Goal: Task Accomplishment & Management: Use online tool/utility

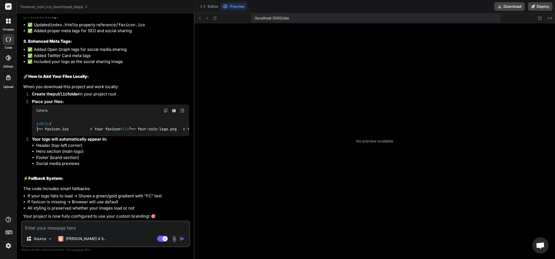
scroll to position [58, 0]
type textarea "x"
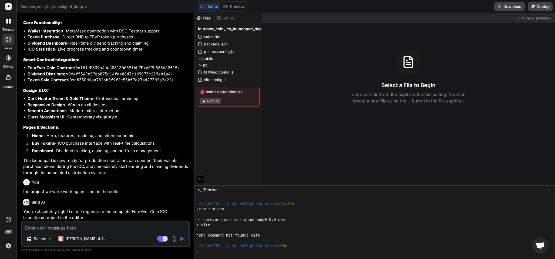
scroll to position [568, 0]
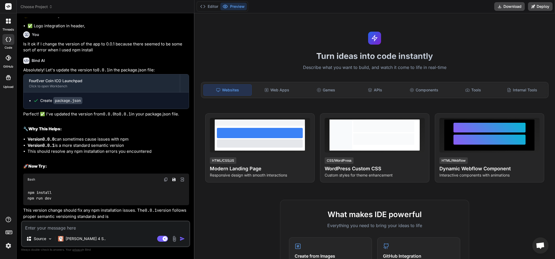
scroll to position [1892, 0]
click at [517, 6] on button "Download" at bounding box center [510, 6] width 31 height 9
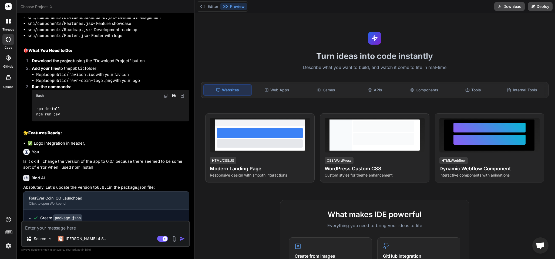
scroll to position [1770, 0]
click at [7, 22] on icon at bounding box center [7, 22] width 2 height 2
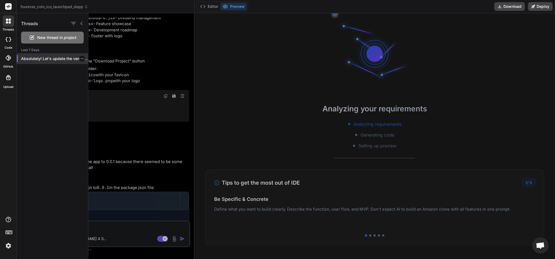
click at [52, 58] on p "Absolutely! Let's update the version to `0.0.1`..." at bounding box center [54, 58] width 67 height 5
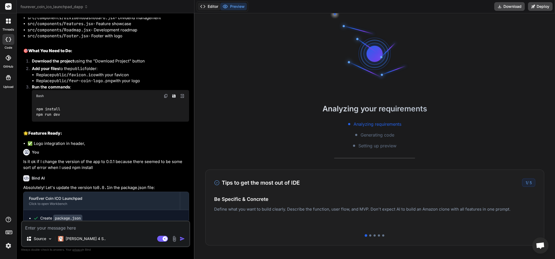
click at [213, 5] on button "Editor" at bounding box center [209, 7] width 22 height 8
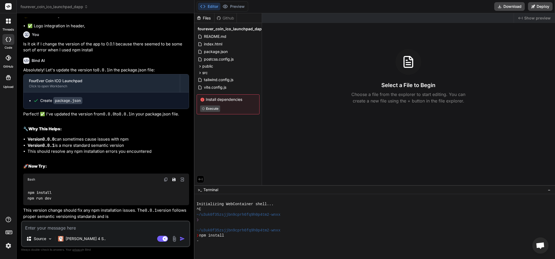
scroll to position [1932, 0]
click at [513, 5] on button "Download" at bounding box center [510, 6] width 31 height 9
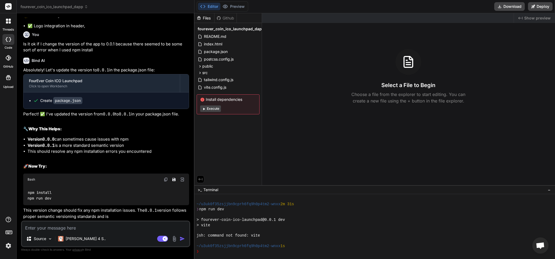
scroll to position [89, 0]
drag, startPoint x: 41, startPoint y: 225, endPoint x: 46, endPoint y: 239, distance: 15.4
click at [41, 224] on textarea at bounding box center [106, 226] width 168 height 10
type textarea "x"
type textarea "g"
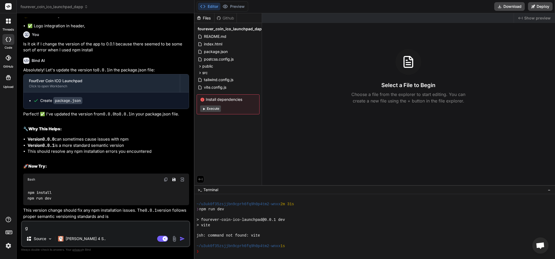
type textarea "x"
type textarea "go"
type textarea "x"
type textarea "got"
type textarea "x"
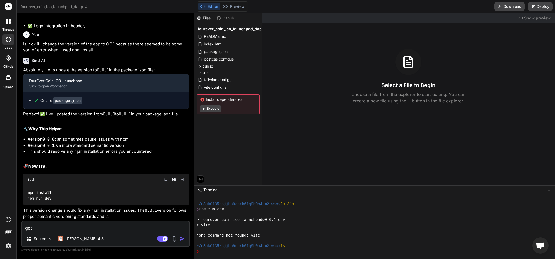
type textarea "got t"
type textarea "x"
type textarea "got th"
type textarea "x"
type textarea "got the"
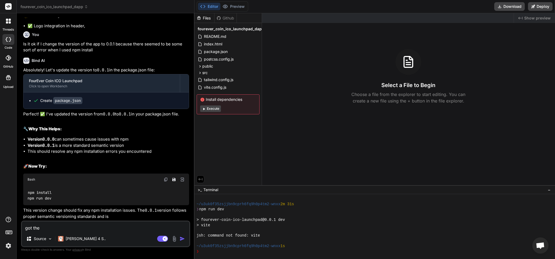
type textarea "x"
type textarea "got the"
type textarea "x"
type textarea "got the f"
type textarea "x"
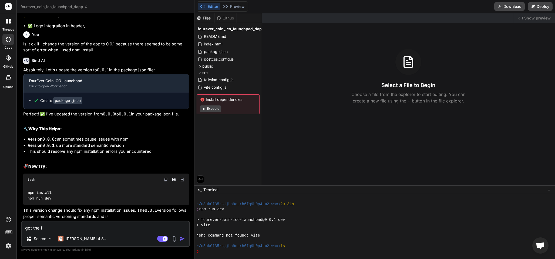
type textarea "got the fo"
type textarea "x"
type textarea "got the fol"
type textarea "x"
type textarea "got the foll"
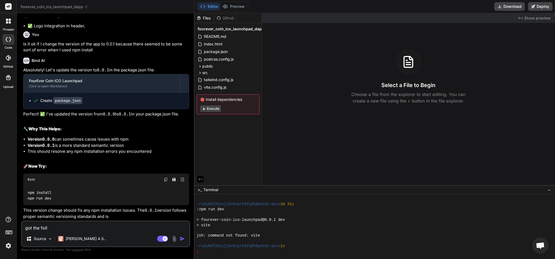
type textarea "x"
type textarea "got the follo"
type textarea "x"
type textarea "got the follow"
type textarea "x"
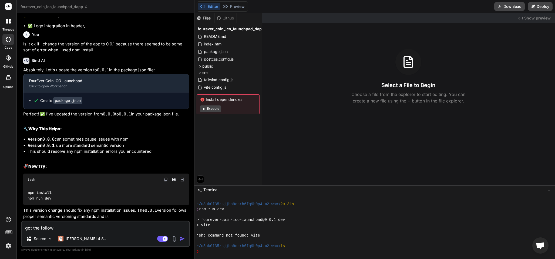
type textarea "got the followin"
type textarea "x"
type textarea "got the following"
type textarea "x"
type textarea "got the following"
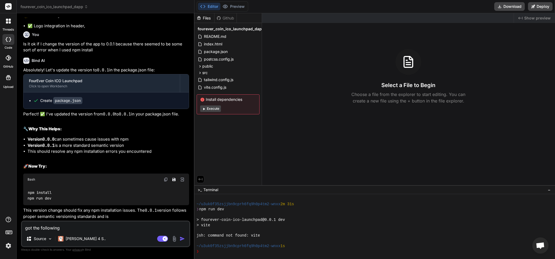
type textarea "x"
type textarea "got the following a"
type textarea "x"
type textarea "got the following af"
type textarea "x"
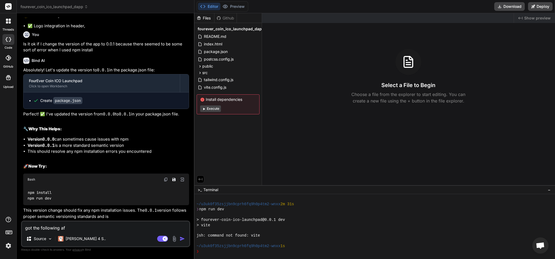
type textarea "got the following aft"
type textarea "x"
type textarea "got the following afte"
type textarea "x"
type textarea "got the following after"
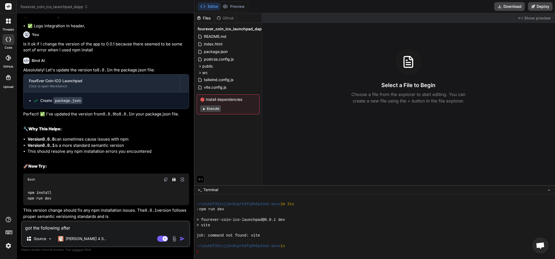
type textarea "x"
type textarea "got the following after"
type textarea "x"
type textarea "got the following after u"
type textarea "x"
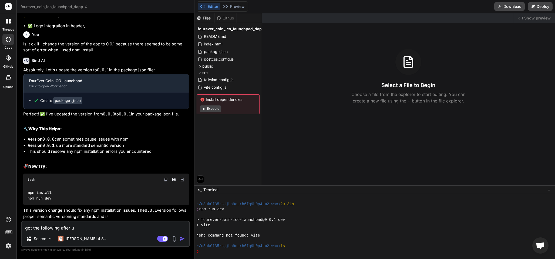
type textarea "got the following after us"
type textarea "x"
type textarea "got the following after usi"
type textarea "x"
type textarea "got the following after usin"
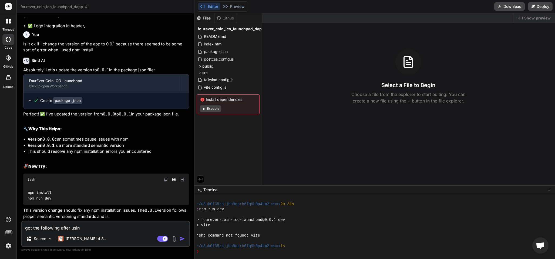
type textarea "x"
type textarea "got the following after using"
type textarea "x"
type textarea "got the following after using"
type textarea "x"
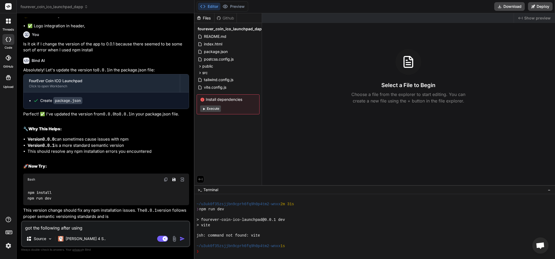
type textarea "got the following after using n"
type textarea "x"
type textarea "got the following after using np"
type textarea "x"
type textarea "got the following after using npm"
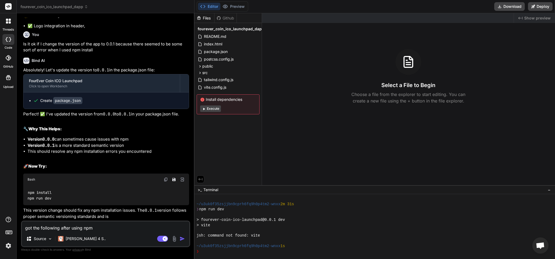
type textarea "x"
type textarea "got the following after using npm"
type textarea "x"
type textarea "got the following after using npm i"
type textarea "x"
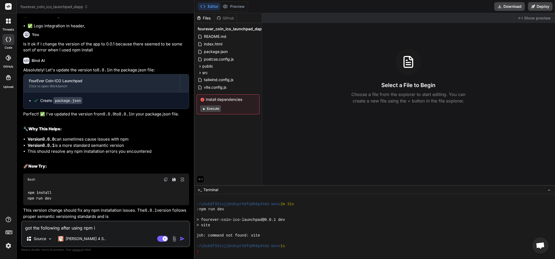
type textarea "got the following after using npm in"
type textarea "x"
type textarea "got the following after using npm ins"
type textarea "x"
type textarea "got the following after using npm inst"
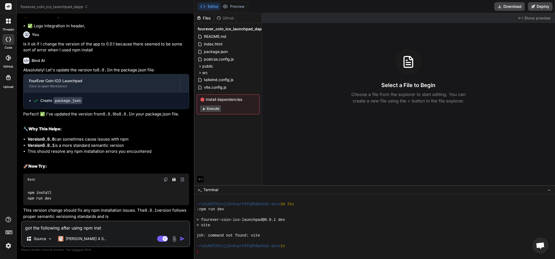
type textarea "x"
type textarea "got the following after using npm insta"
type textarea "x"
type textarea "got the following after using npm instal"
type textarea "x"
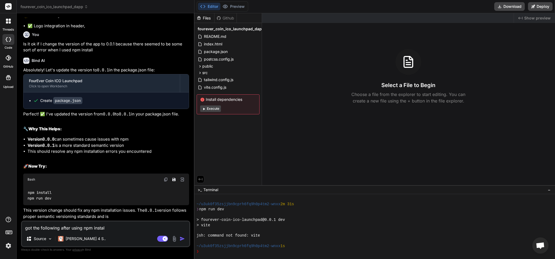
type textarea "got the following after using npm install"
type textarea "x"
type textarea "got the following after using npm install."
type textarea "x"
type textarea "got the following after using npm install."
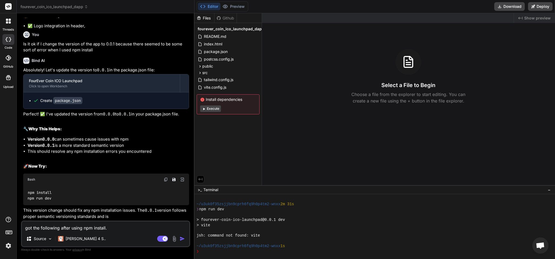
type textarea "x"
type textarea "got the following after using npm install."
type textarea "x"
type textarea "got the following after using npm install."
type textarea "x"
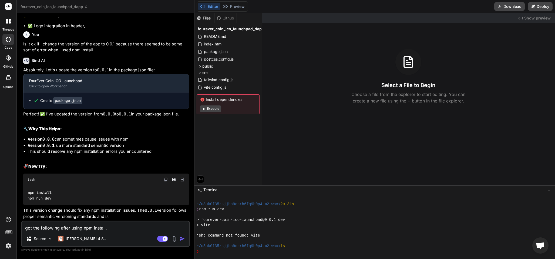
type textarea "got the following after using npm install."
type textarea "x"
type textarea "got the following after using npm install."
type textarea "x"
type textarea "got the following after using npm install."
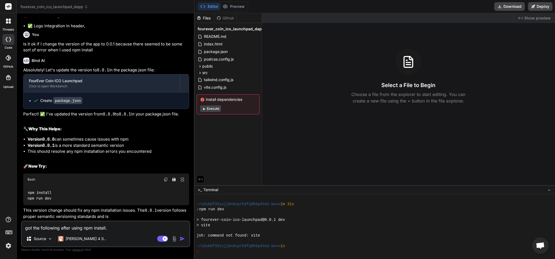
type textarea "x"
type textarea "got the following after using npm install."
type textarea "x"
type textarea "got the following after using npm install."
type textarea "x"
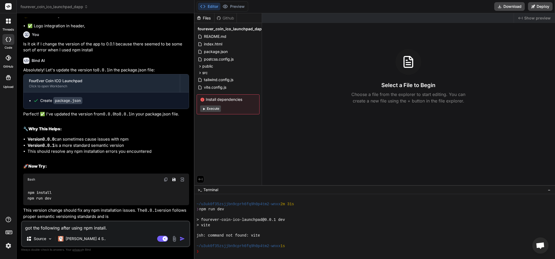
type textarea "got the following after using npm install."
type textarea "x"
type textarea "got the following after using npm install."
type textarea "x"
type textarea "got the following after using npm install."
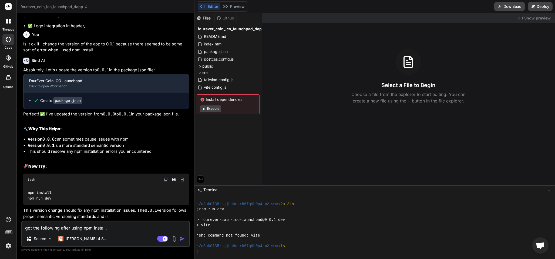
type textarea "x"
type textarea "got the following after using npm install."
type textarea "x"
type textarea "got the following after using npm install."
type textarea "x"
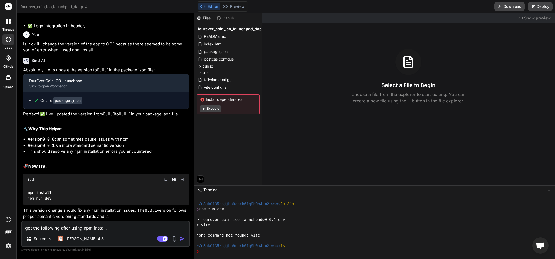
type textarea "got the following after using npm install."
type textarea "x"
type textarea "got the following after using npm install."
type textarea "x"
type textarea "got the following after using npm install."
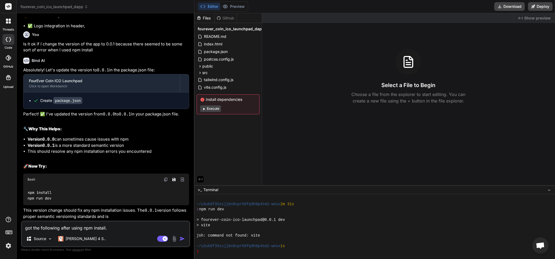
type textarea "x"
type textarea "got the following after using npm install."
type textarea "x"
type textarea "got the following after using npm install."
type textarea "x"
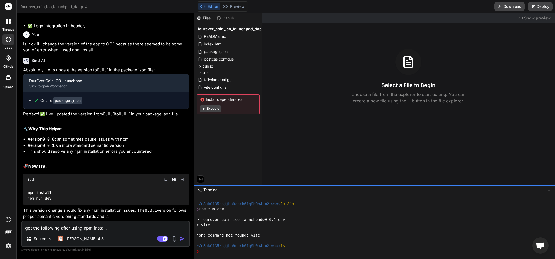
type textarea "got the following after using npm install."
type textarea "x"
type textarea "got the following after using npm install."
type textarea "x"
type textarea "got the following after using npm install."
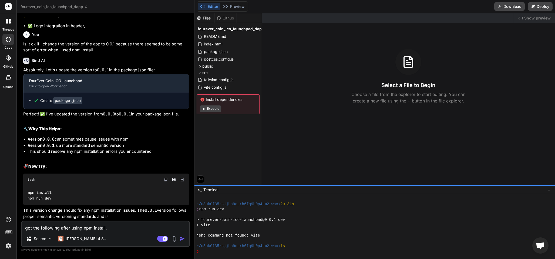
type textarea "x"
type textarea "got the following after using npm install."
type textarea "x"
type textarea "got the following after using npm install."
type textarea "x"
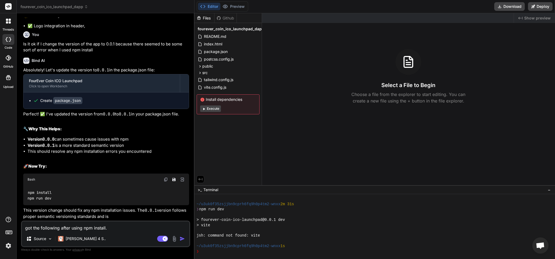
type textarea "got the following after using npm install."
type textarea "x"
type textarea "got the following after using npm install."
type textarea "x"
type textarea "got the following after using npm install."
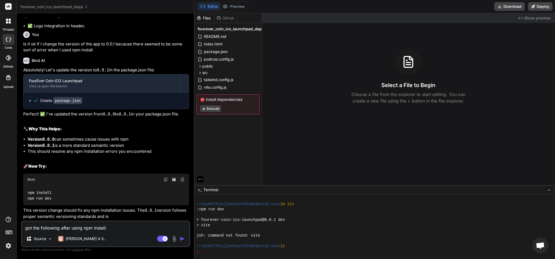
type textarea "x"
type textarea "got the following after using npm install."
type textarea "x"
type textarea "got the following after using npm install."
type textarea "x"
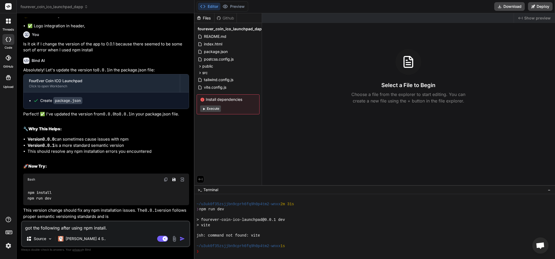
type textarea "got the following after using npm install."
type textarea "x"
type textarea "got the following after using npm install."
type textarea "x"
type textarea "got the following after using npm install."
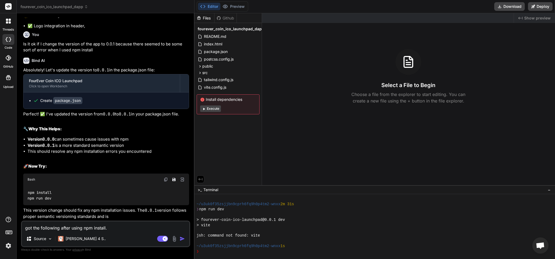
type textarea "x"
type textarea "got the following after using npm install."
type textarea "x"
type textarea "got the following after using npm install."
type textarea "x"
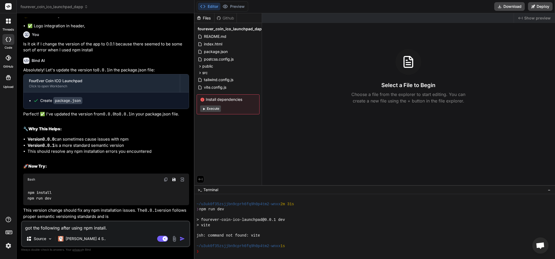
type textarea "got the following after using npm install."
type textarea "x"
type textarea "got the following after using npm install."
type textarea "x"
type textarea "got the following after using npm install."
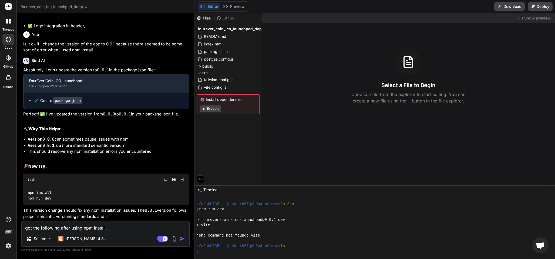
type textarea "x"
type textarea "got the following after using npm install."
type textarea "x"
type textarea "got the following after using npm install."
type textarea "x"
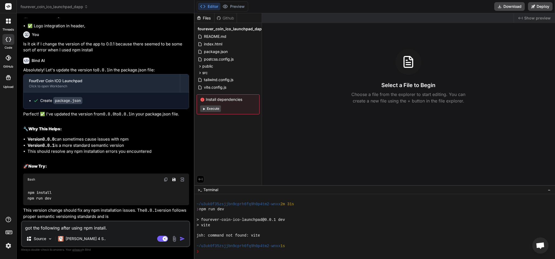
type textarea "got the following after using npm install."
type textarea "x"
type textarea "got the following after using npm install."
type textarea "x"
type textarea "got the following after using npm install."
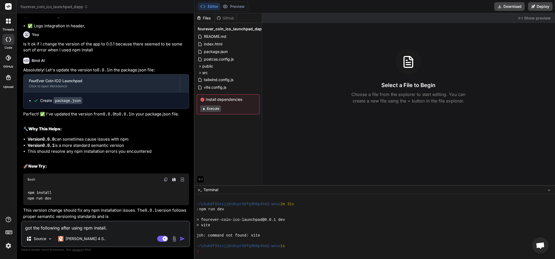
type textarea "x"
type textarea "got the following after using npm install."
type textarea "x"
type textarea "got the following after using npm install."
type textarea "x"
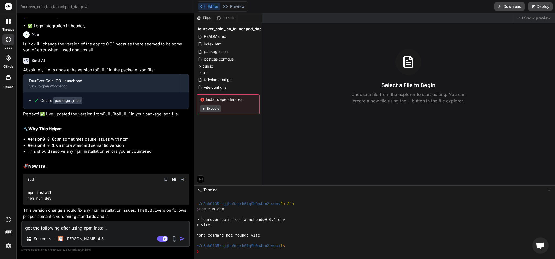
type textarea "got the following after using npm install."
type textarea "x"
type textarea "got the following after using npm install."
type textarea "x"
type textarea "got the following after using npm install."
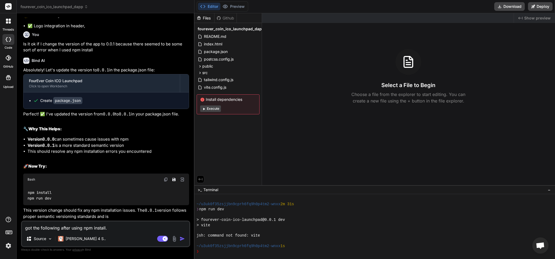
type textarea "x"
type textarea "got the following after using npm install."
type textarea "x"
type textarea "got the following after using npm install."
type textarea "x"
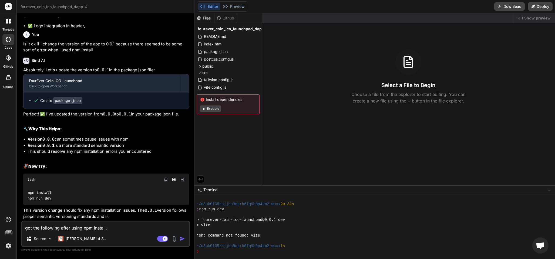
type textarea "got the following after using npm install."
type textarea "x"
type textarea "got the following after using npm install."
type textarea "x"
type textarea "got the following after using npm install."
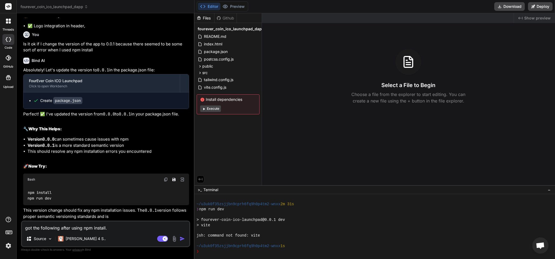
type textarea "x"
type textarea "got the following after using npm install."
type textarea "x"
type textarea "got the following after using npm install."
type textarea "x"
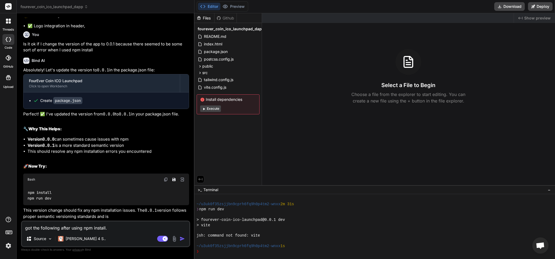
type textarea "got the following after using npm install."
type textarea "x"
type textarea "got the following after using npm install."
type textarea "x"
type textarea "got the following after using npm install."
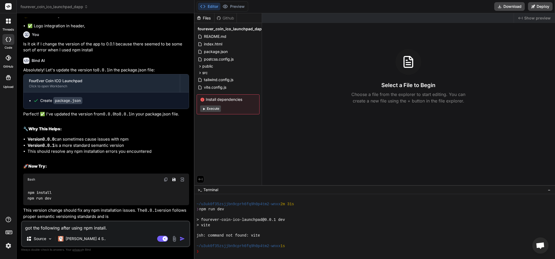
type textarea "x"
type textarea "got the following after using npm install."
type textarea "x"
type textarea "got the following after using npm install."
type textarea "x"
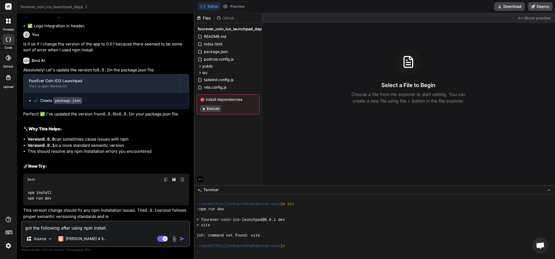
type textarea "got the following after using npm install."
type textarea "x"
type textarea "got the following after using npm install."
paste textarea "npm error code ENOENT npm error syscall spawn git npm error path git npm error …"
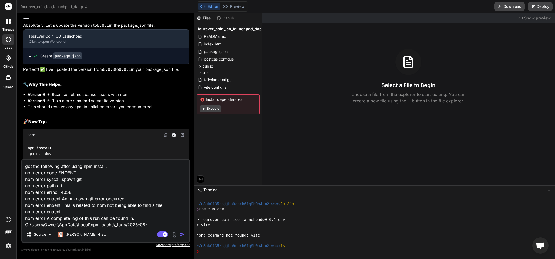
scroll to position [7, 0]
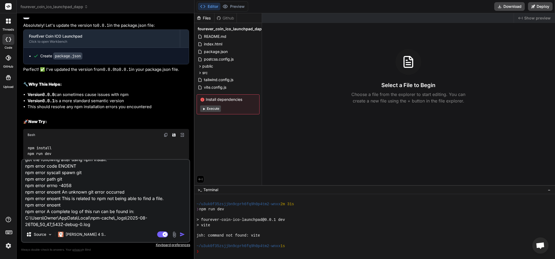
click at [182, 233] on img "button" at bounding box center [182, 234] width 5 height 5
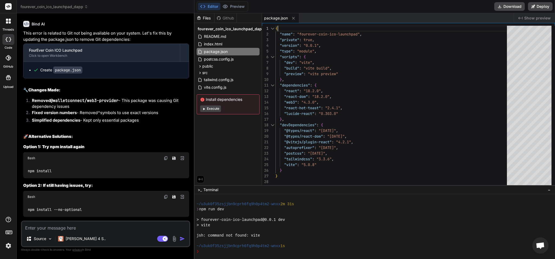
scroll to position [0, 0]
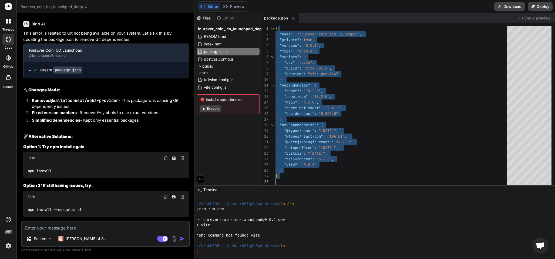
drag, startPoint x: 277, startPoint y: 27, endPoint x: 322, endPoint y: 176, distance: 156.1
click at [322, 176] on div "{ "name" : "fourever-coin-ico-launchpad" , "private" : true , "version" : "0.0.…" at bounding box center [393, 107] width 235 height 162
click at [397, 88] on div "{ "name" : "fourever-coin-ico-launchpad" , "private" : true , "version" : "0.0.…" at bounding box center [393, 107] width 235 height 162
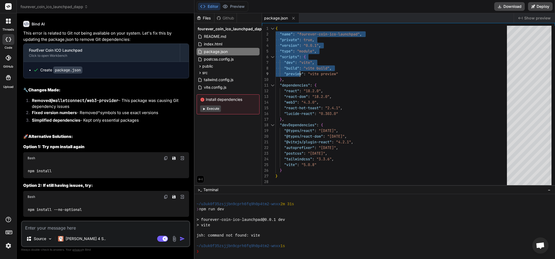
drag, startPoint x: 276, startPoint y: 29, endPoint x: 293, endPoint y: 49, distance: 26.6
click at [298, 63] on div "{ "name" : "fourever-coin-ico-launchpad" , "private" : true , "version" : "0.0.…" at bounding box center [393, 107] width 235 height 162
drag, startPoint x: 366, startPoint y: 82, endPoint x: 294, endPoint y: 29, distance: 89.6
click at [363, 70] on div "{ "name" : "fourever-coin-ico-launchpad" , "private" : true , "version" : "0.0.…" at bounding box center [393, 107] width 235 height 162
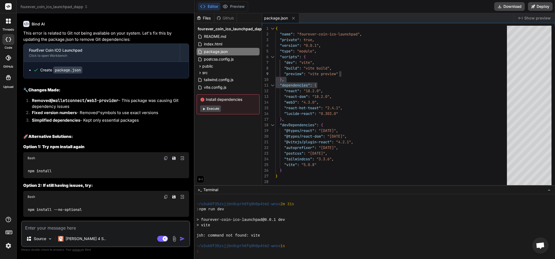
drag, startPoint x: 277, startPoint y: 25, endPoint x: 289, endPoint y: 61, distance: 38.4
click at [289, 61] on div "1 2 3 4 5 6 7 8 9 10 11 12 13 14 15 16 17 18 19 20 21 22 23 24 25 26 27 28 { "n…" at bounding box center [408, 104] width 293 height 162
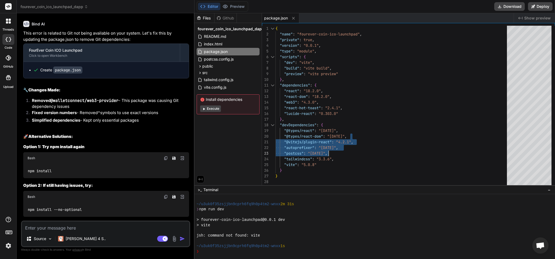
drag, startPoint x: 394, startPoint y: 151, endPoint x: 319, endPoint y: 180, distance: 80.0
click at [394, 151] on div "{ "name" : "fourever-coin-ico-launchpad" , "private" : true , "version" : "0.0.…" at bounding box center [393, 107] width 235 height 162
drag, startPoint x: 275, startPoint y: 180, endPoint x: 281, endPoint y: 121, distance: 59.4
click at [279, 119] on div "{ "name" : "fourever-coin-ico-launchpad" , "private" : true , "version" : "0.0.…" at bounding box center [416, 107] width 280 height 162
click at [363, 167] on div "{ "name" : "fourever-coin-ico-launchpad" , "private" : true , "version" : "0.0.…" at bounding box center [393, 107] width 235 height 162
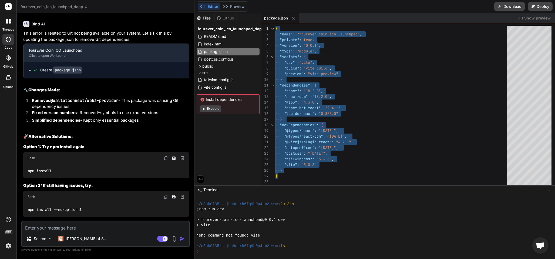
drag, startPoint x: 278, startPoint y: 175, endPoint x: 251, endPoint y: 2, distance: 175.8
click at [276, 26] on div "{ "name" : "fourever-coin-ico-launchpad" , "private" : true , "version" : "0.0.…" at bounding box center [393, 107] width 235 height 162
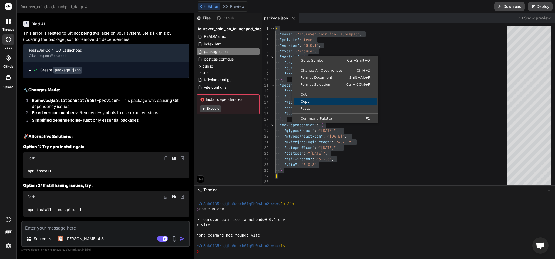
click at [314, 102] on span "Copy" at bounding box center [336, 102] width 84 height 4
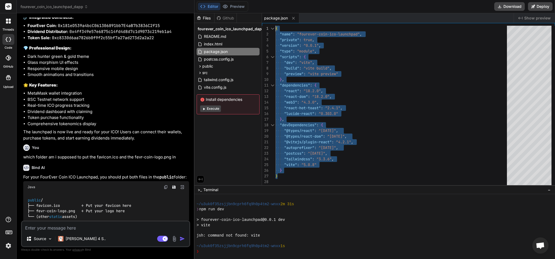
scroll to position [324, 0]
